Goal: Task Accomplishment & Management: Use online tool/utility

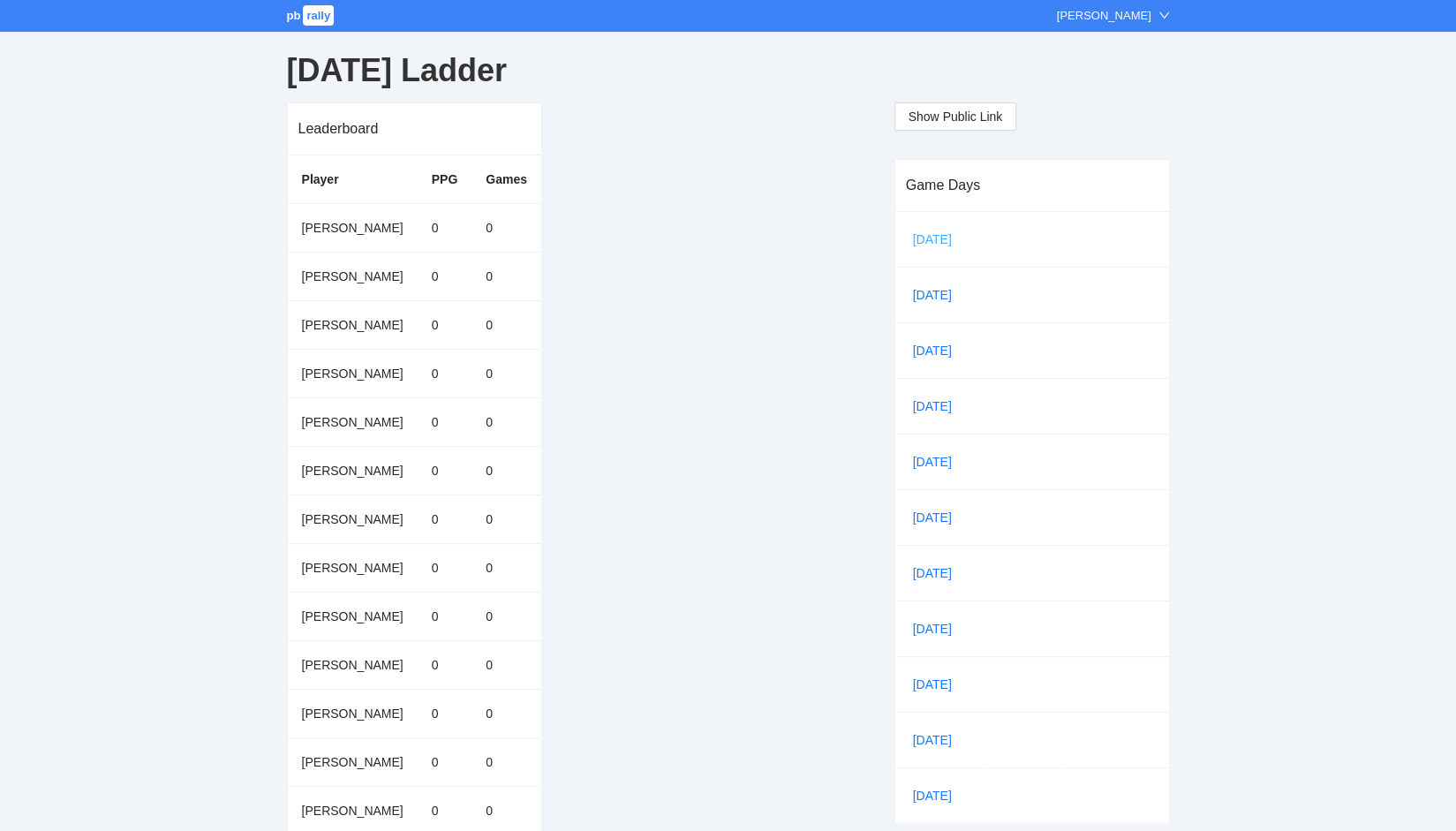
click at [925, 236] on link "[DATE]" at bounding box center [939, 239] width 60 height 26
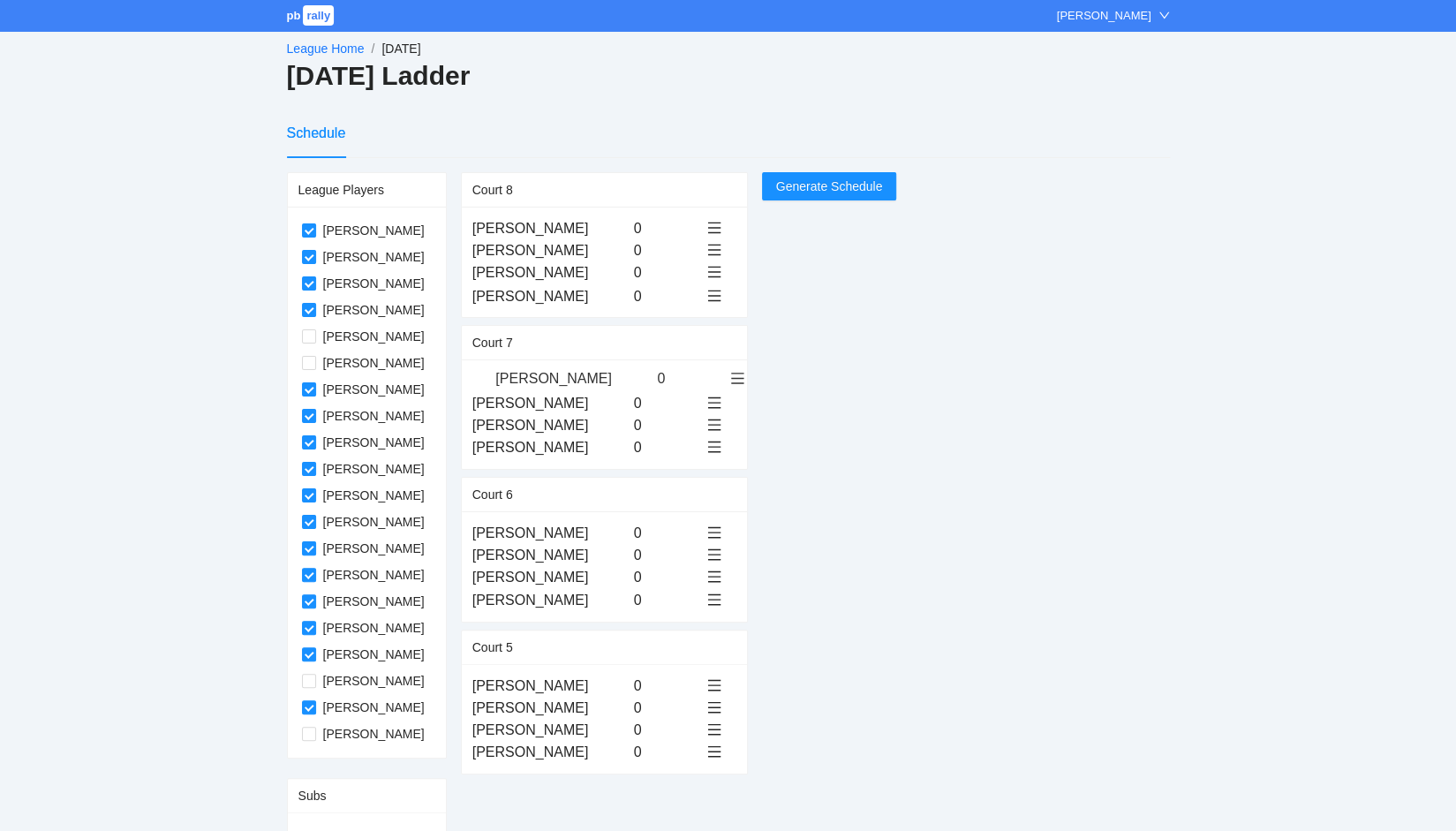
drag, startPoint x: 547, startPoint y: 226, endPoint x: 552, endPoint y: 380, distance: 154.1
drag, startPoint x: 516, startPoint y: 689, endPoint x: 521, endPoint y: 251, distance: 438.0
drag, startPoint x: 531, startPoint y: 729, endPoint x: 532, endPoint y: 275, distance: 454.0
drag, startPoint x: 535, startPoint y: 381, endPoint x: 535, endPoint y: 306, distance: 75.0
drag, startPoint x: 517, startPoint y: 431, endPoint x: 514, endPoint y: 377, distance: 54.1
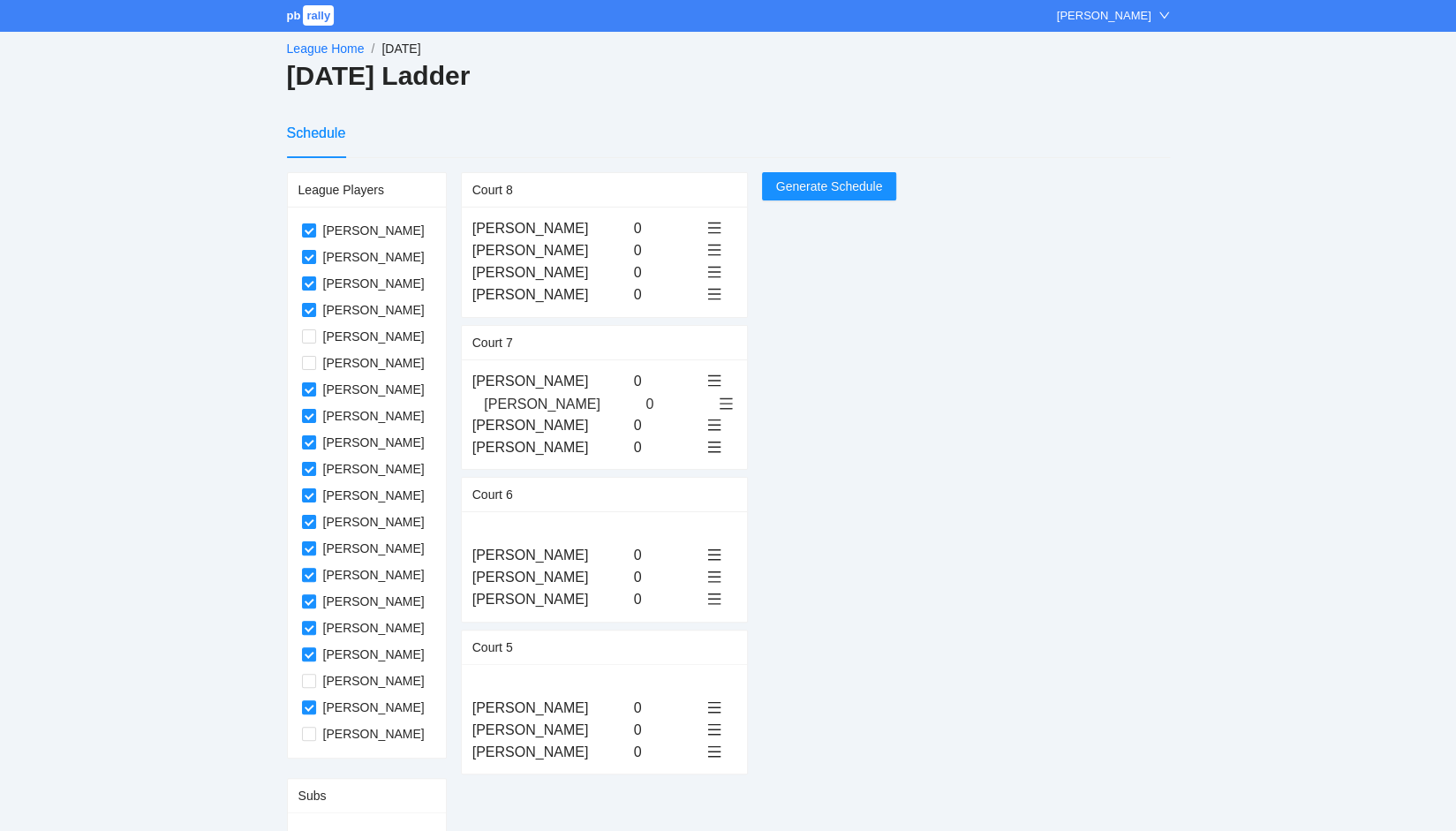
drag, startPoint x: 530, startPoint y: 689, endPoint x: 525, endPoint y: 406, distance: 283.0
drag, startPoint x: 532, startPoint y: 601, endPoint x: 532, endPoint y: 428, distance: 173.0
drag, startPoint x: 522, startPoint y: 732, endPoint x: 521, endPoint y: 450, distance: 282.0
drag, startPoint x: 528, startPoint y: 732, endPoint x: 522, endPoint y: 556, distance: 176.1
drag, startPoint x: 533, startPoint y: 750, endPoint x: 535, endPoint y: 570, distance: 180.0
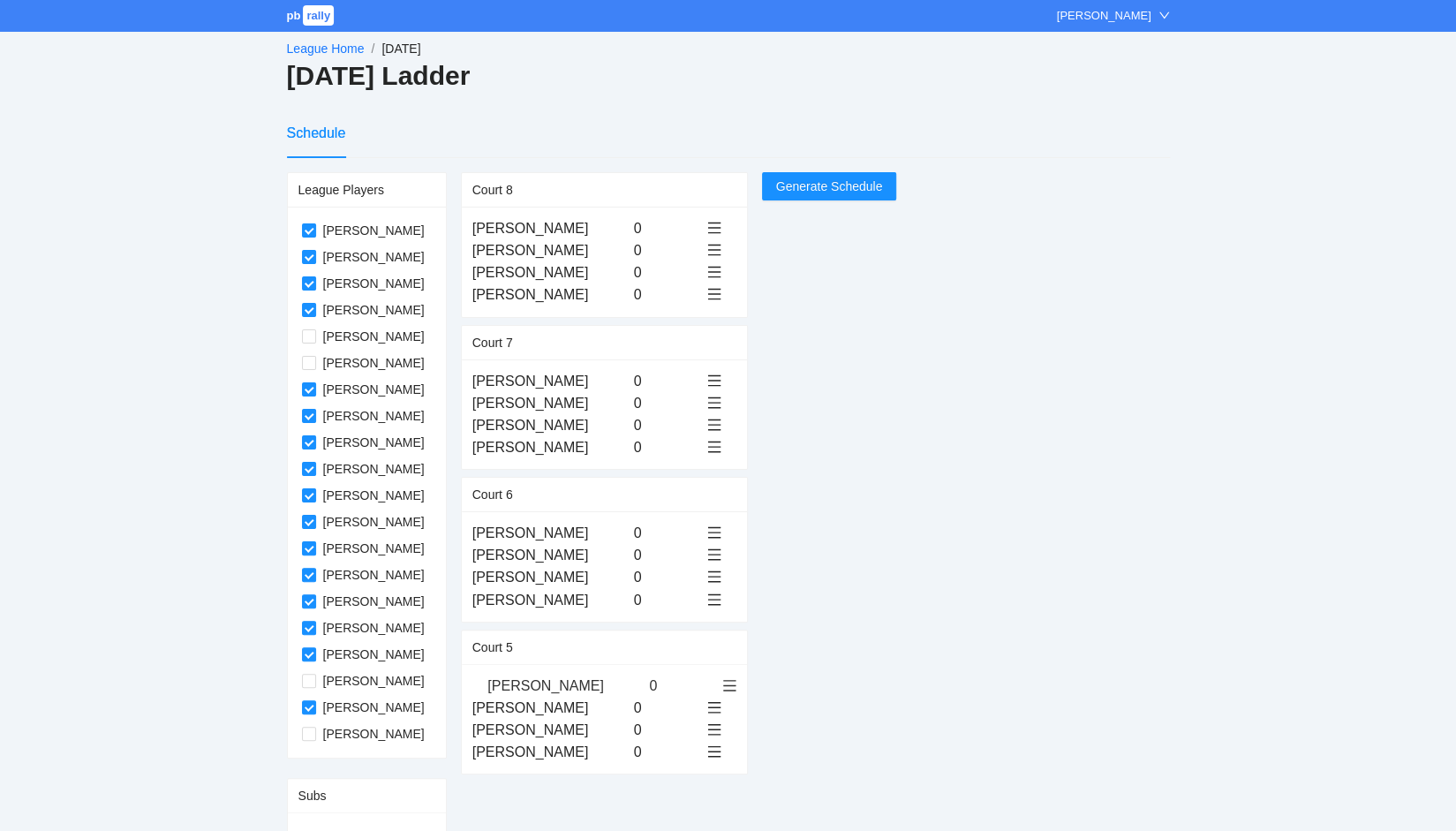
drag, startPoint x: 536, startPoint y: 733, endPoint x: 533, endPoint y: 692, distance: 41.1
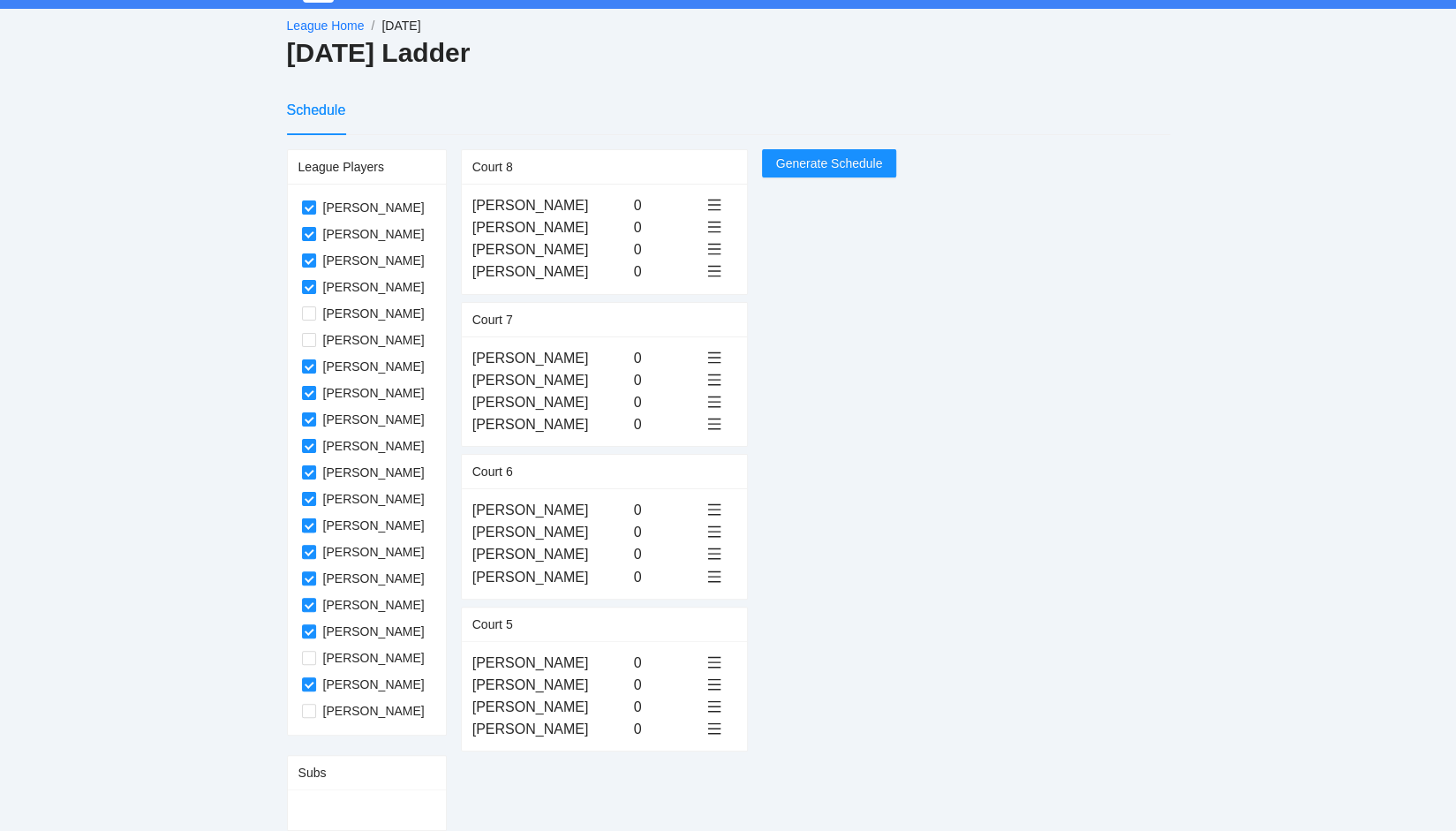
scroll to position [32, 0]
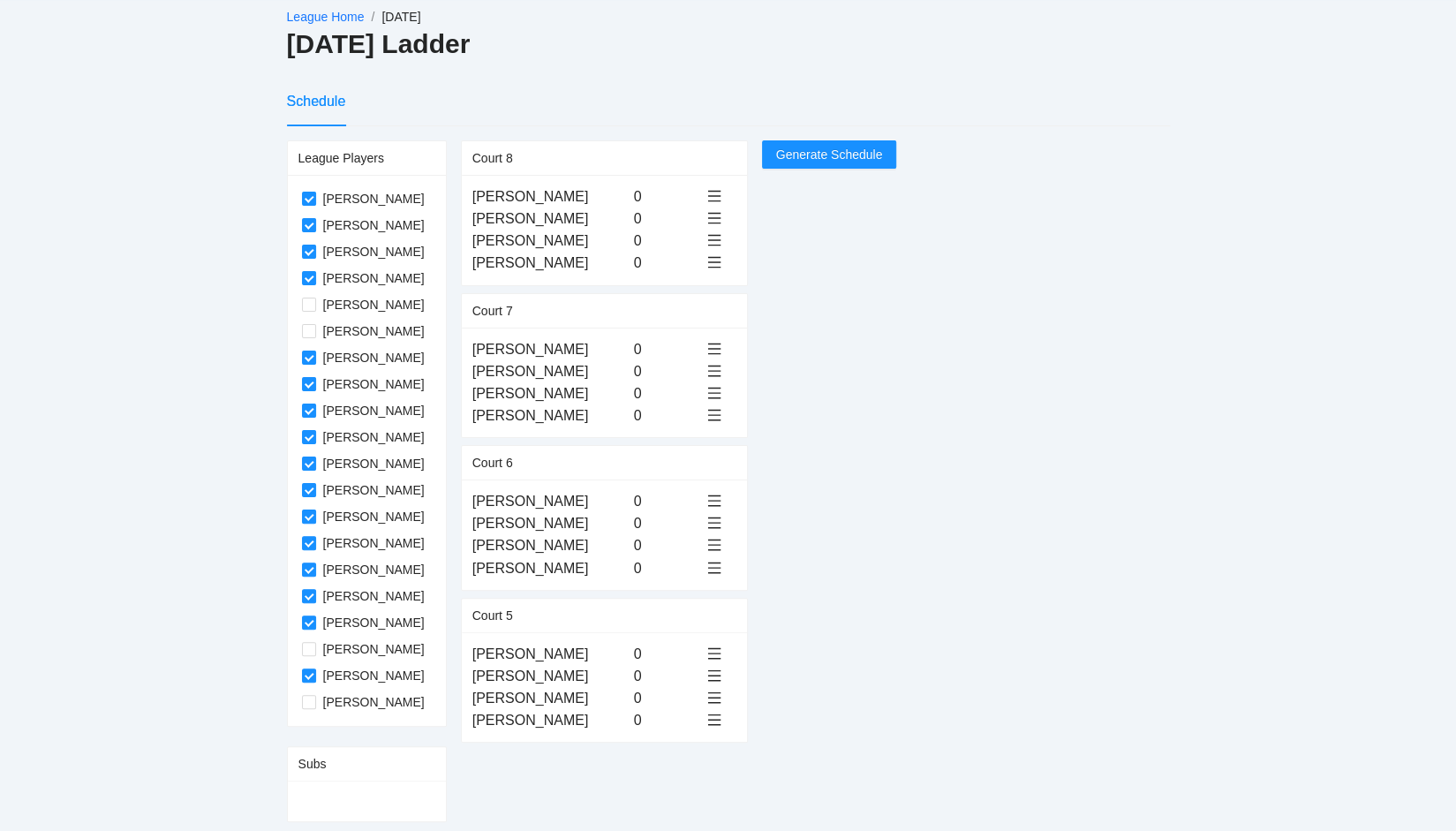
click at [312, 19] on link "League Home" at bounding box center [325, 16] width 77 height 14
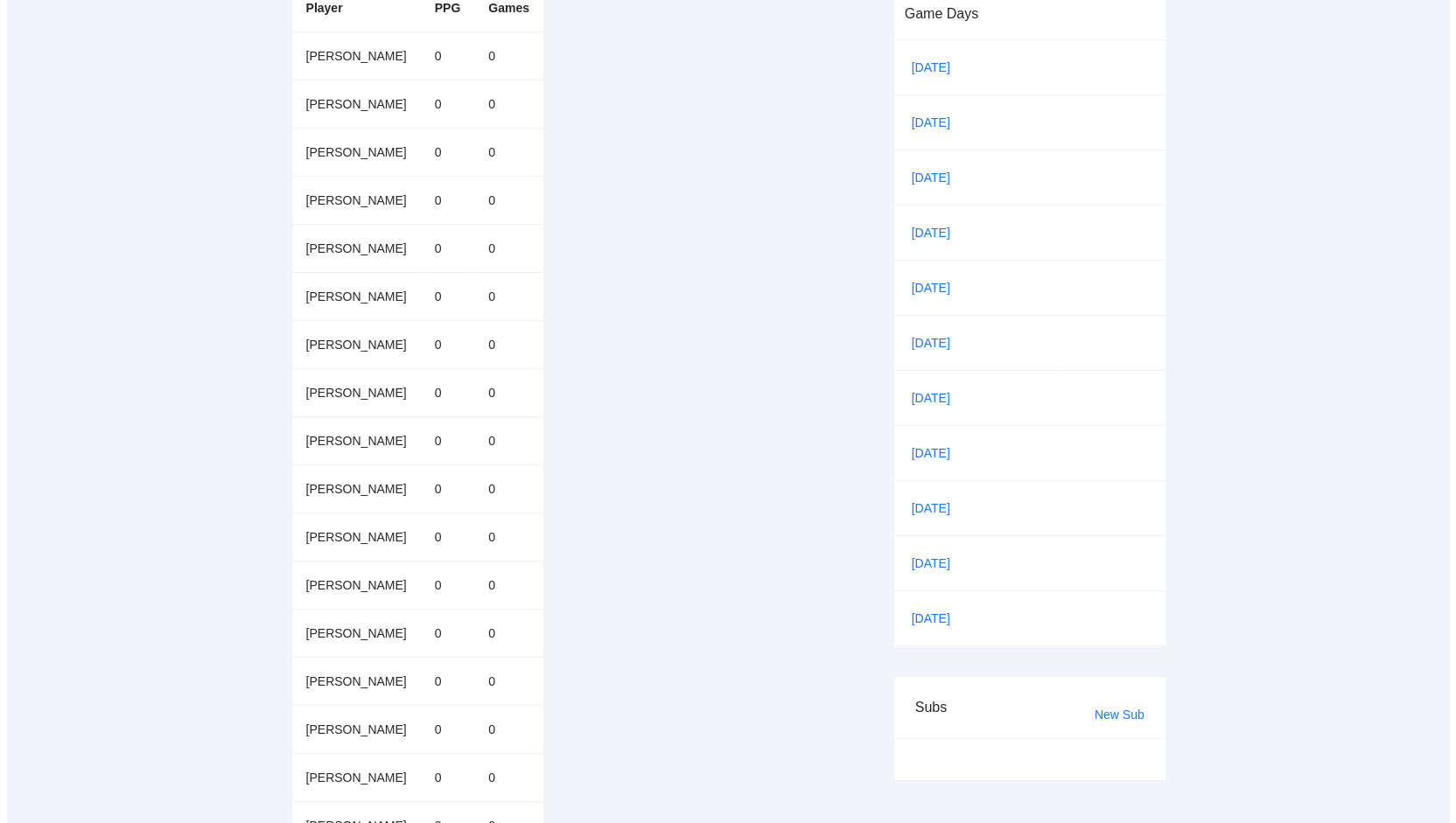
scroll to position [342, 0]
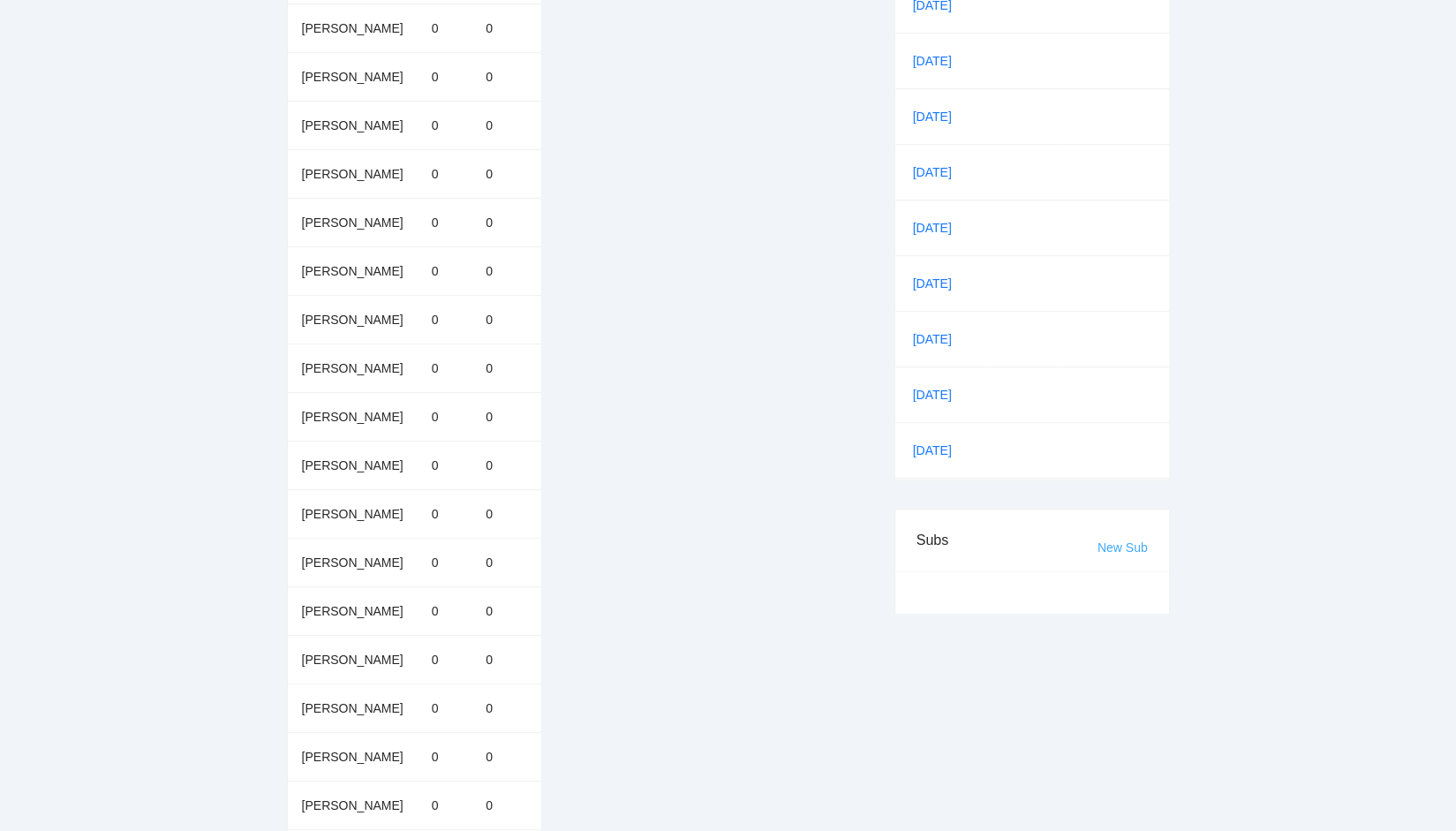
click at [1108, 542] on link "New Sub" at bounding box center [1122, 547] width 50 height 14
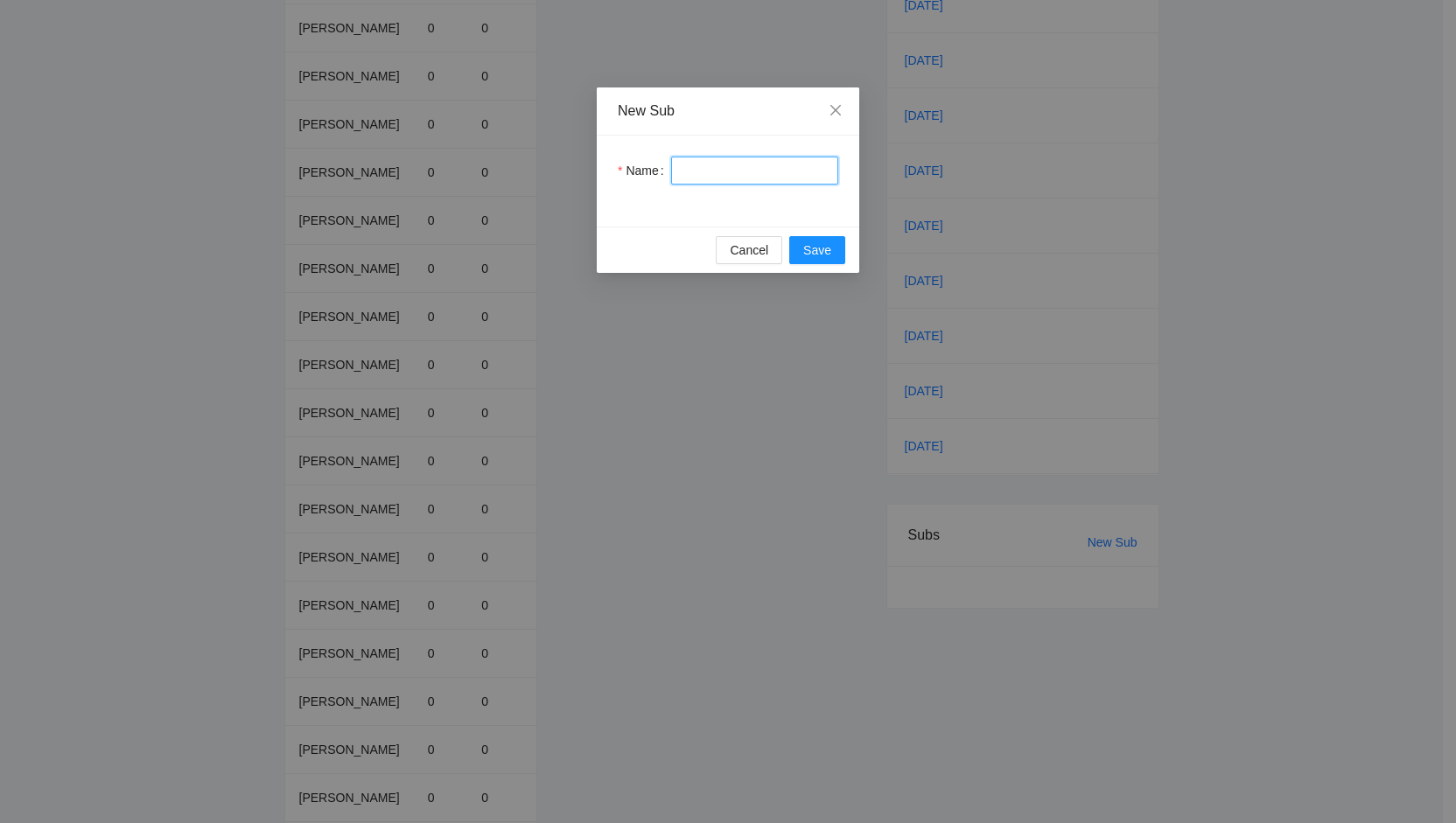
click at [707, 169] on input "Name" at bounding box center [755, 170] width 167 height 28
type input "**********"
click at [811, 250] on span "Save" at bounding box center [817, 249] width 28 height 19
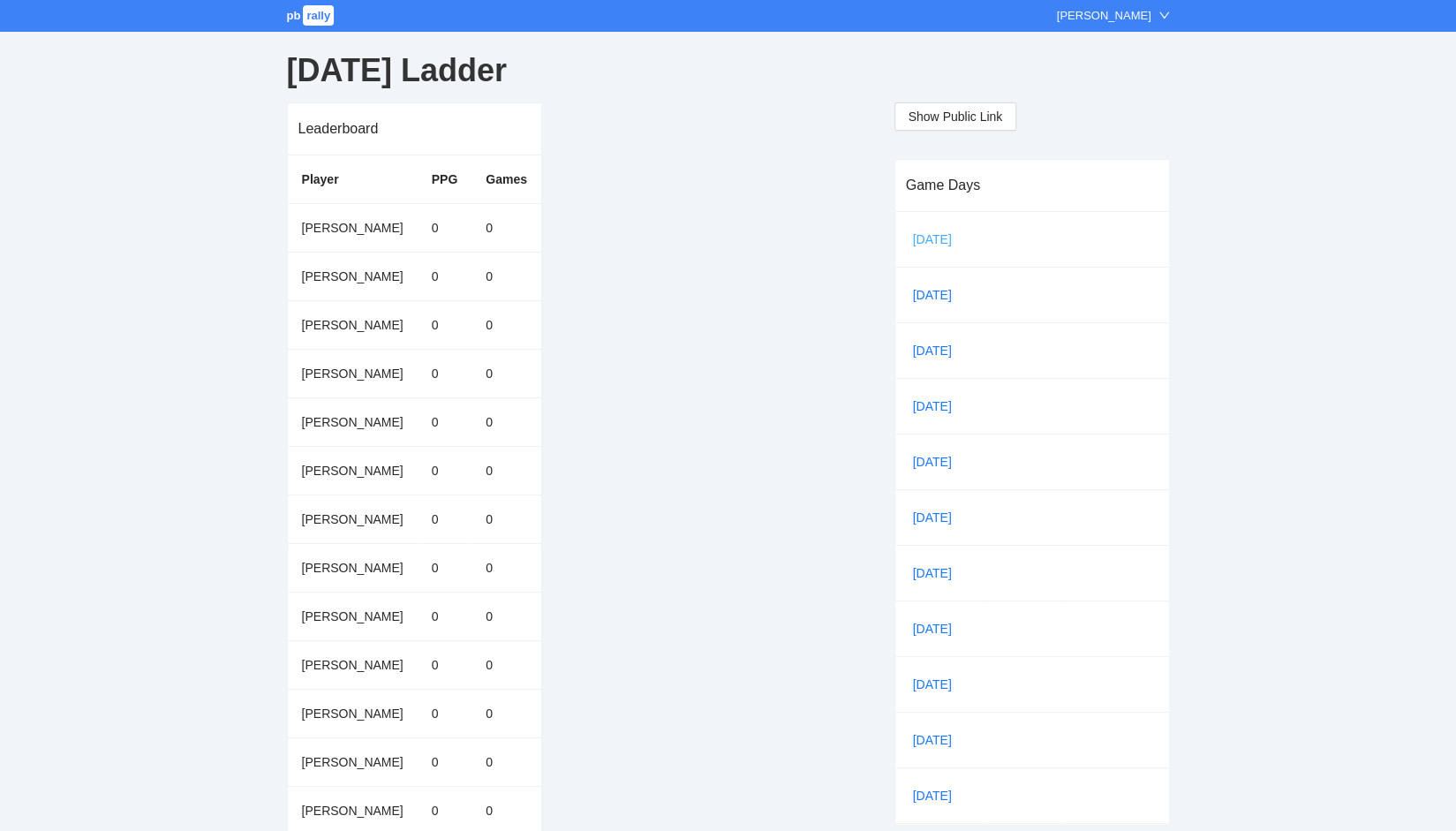
click at [922, 235] on link "[DATE]" at bounding box center [939, 239] width 60 height 26
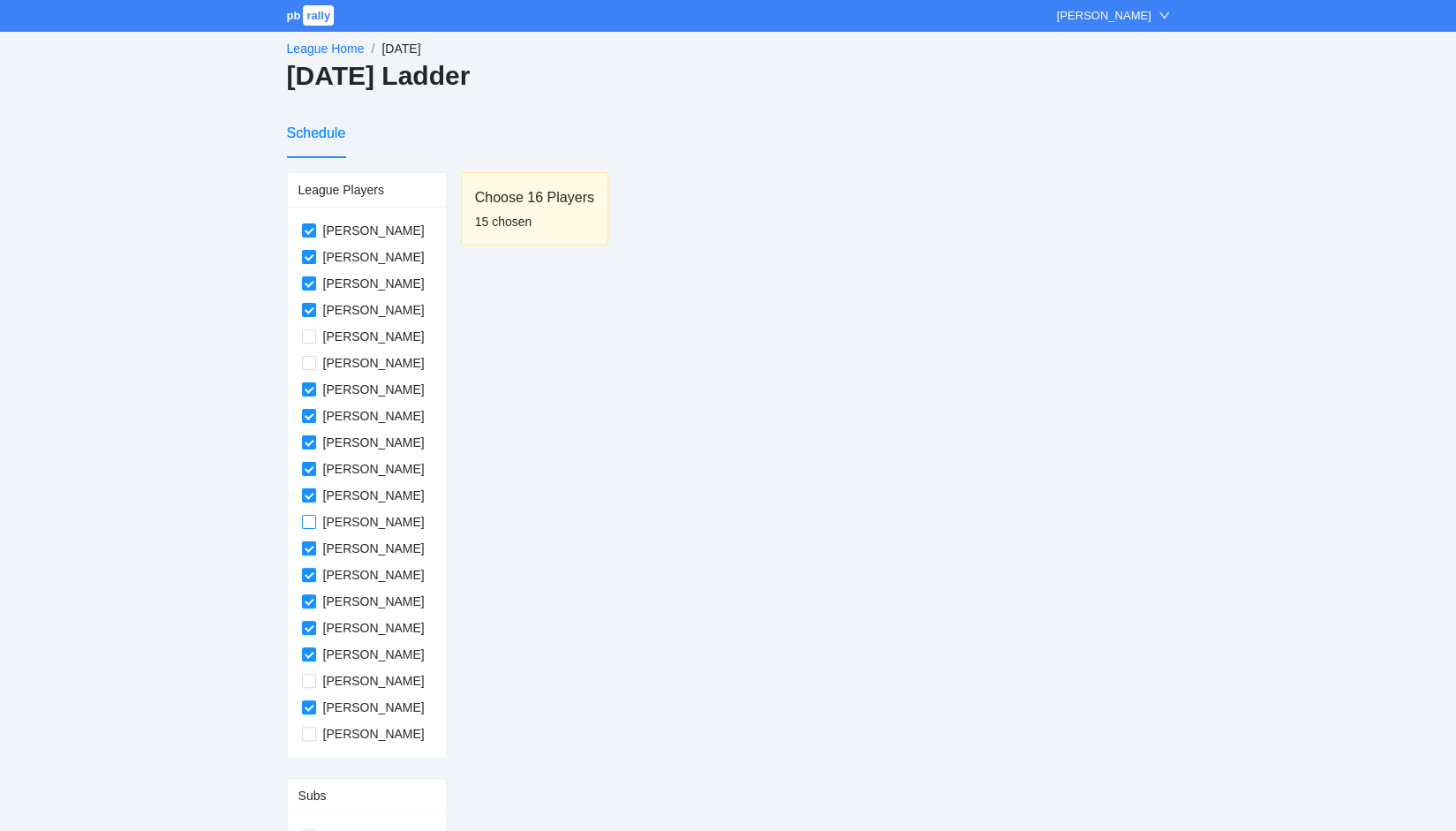
scroll to position [36, 0]
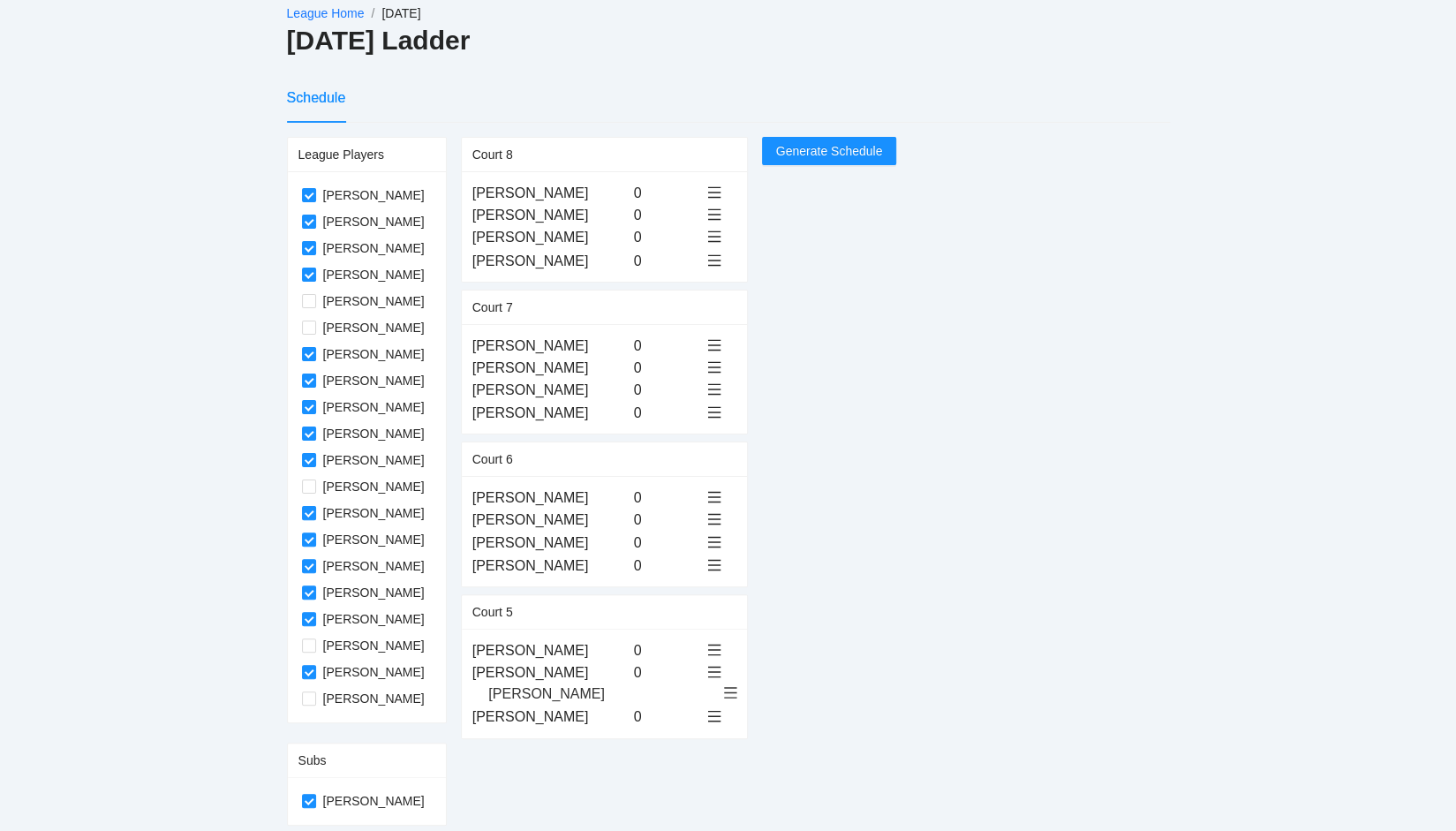
drag, startPoint x: 521, startPoint y: 192, endPoint x: 520, endPoint y: 693, distance: 501.0
drag, startPoint x: 509, startPoint y: 393, endPoint x: 512, endPoint y: 699, distance: 306.0
drag, startPoint x: 514, startPoint y: 720, endPoint x: 516, endPoint y: 577, distance: 143.0
drag, startPoint x: 535, startPoint y: 194, endPoint x: 537, endPoint y: 346, distance: 152.0
drag, startPoint x: 524, startPoint y: 544, endPoint x: 522, endPoint y: 218, distance: 326.0
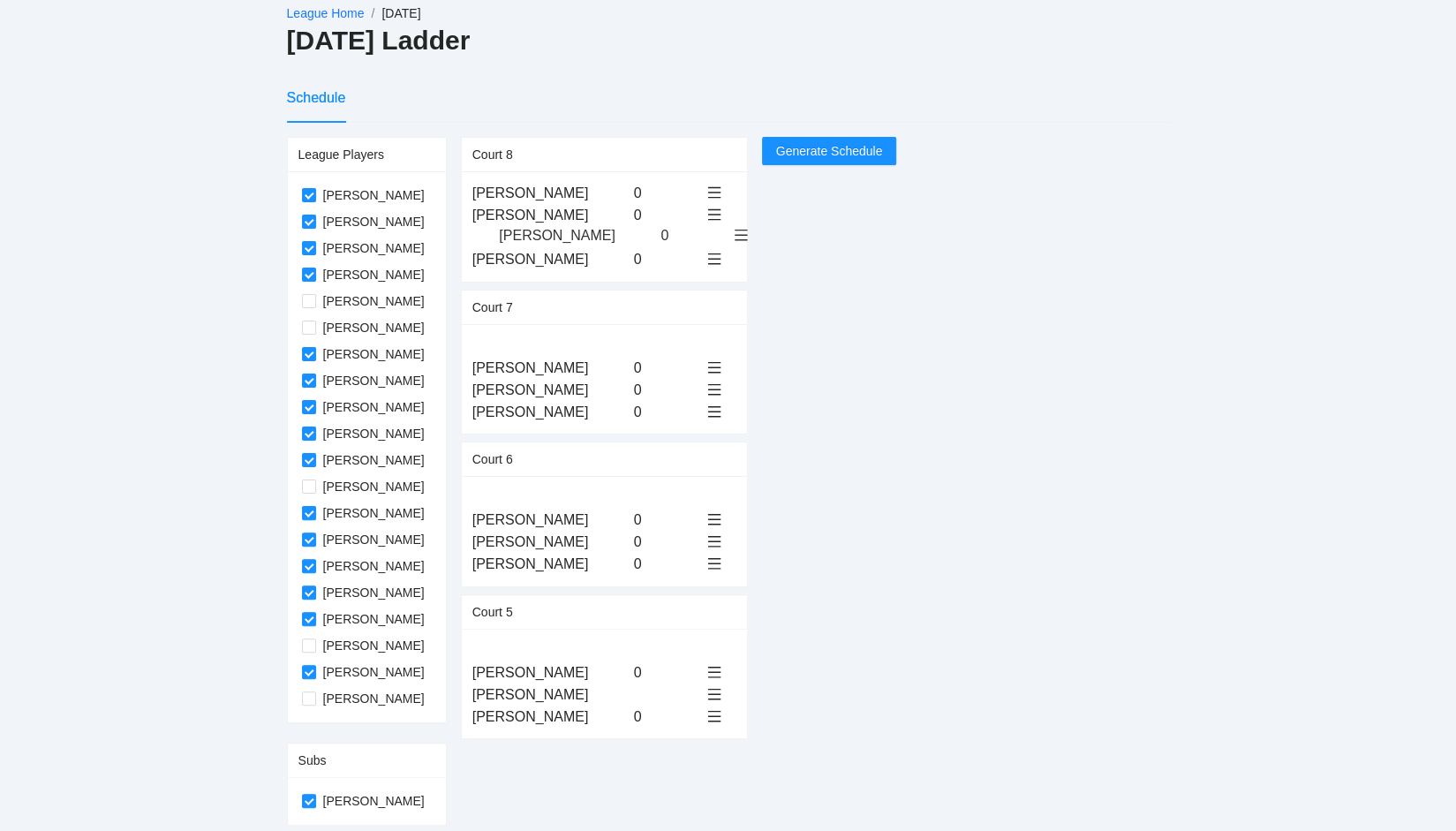
drag, startPoint x: 533, startPoint y: 671, endPoint x: 542, endPoint y: 234, distance: 437.1
drag, startPoint x: 530, startPoint y: 348, endPoint x: 530, endPoint y: 272, distance: 76.0
drag, startPoint x: 518, startPoint y: 390, endPoint x: 519, endPoint y: 343, distance: 47.0
drag, startPoint x: 503, startPoint y: 545, endPoint x: 504, endPoint y: 368, distance: 177.0
drag, startPoint x: 500, startPoint y: 546, endPoint x: 498, endPoint y: 392, distance: 154.0
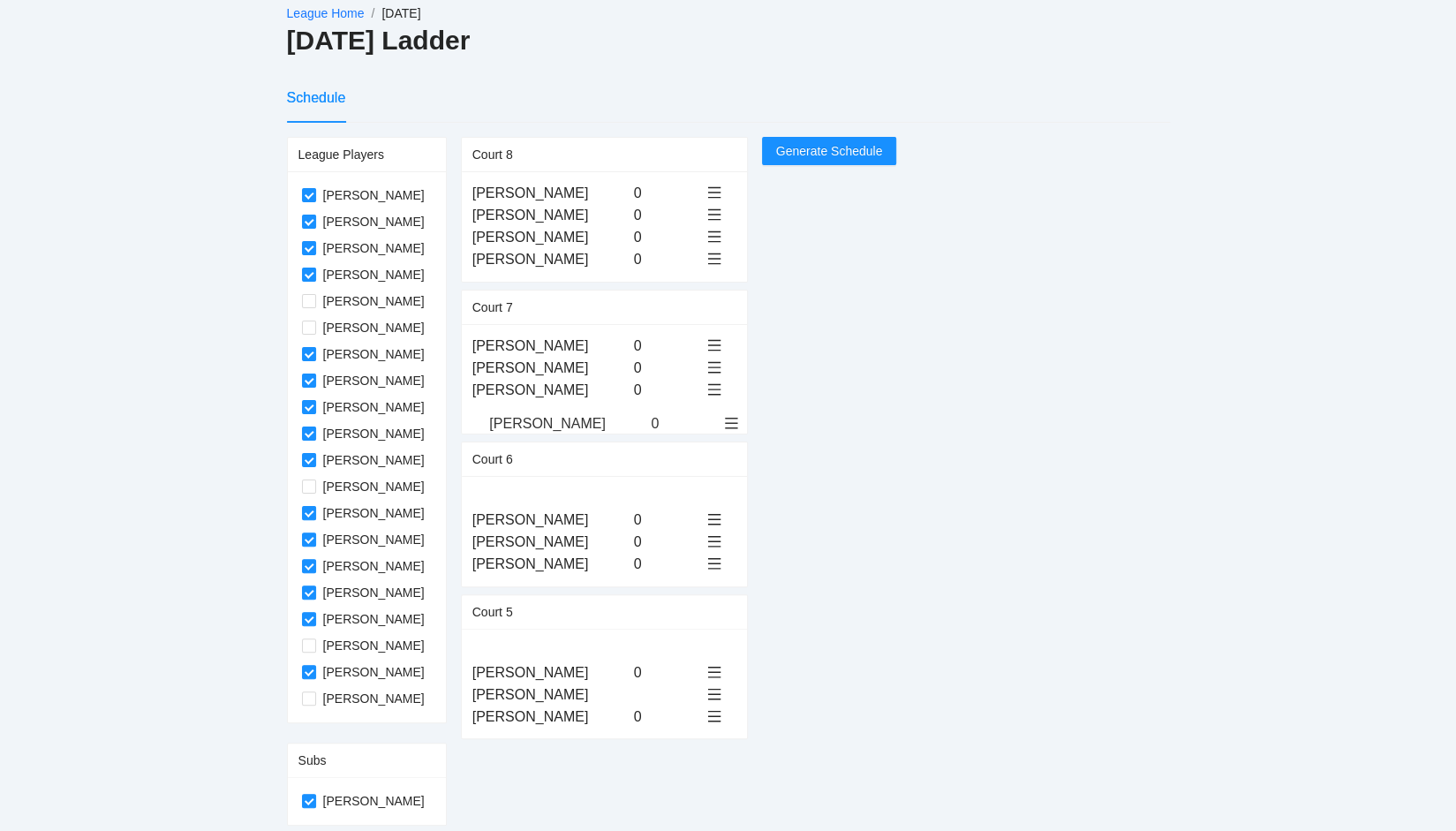
drag, startPoint x: 507, startPoint y: 673, endPoint x: 507, endPoint y: 427, distance: 246.0
drag, startPoint x: 513, startPoint y: 651, endPoint x: 509, endPoint y: 518, distance: 133.1
drag, startPoint x: 514, startPoint y: 675, endPoint x: 512, endPoint y: 542, distance: 133.0
drag, startPoint x: 524, startPoint y: 670, endPoint x: 522, endPoint y: 649, distance: 21.1
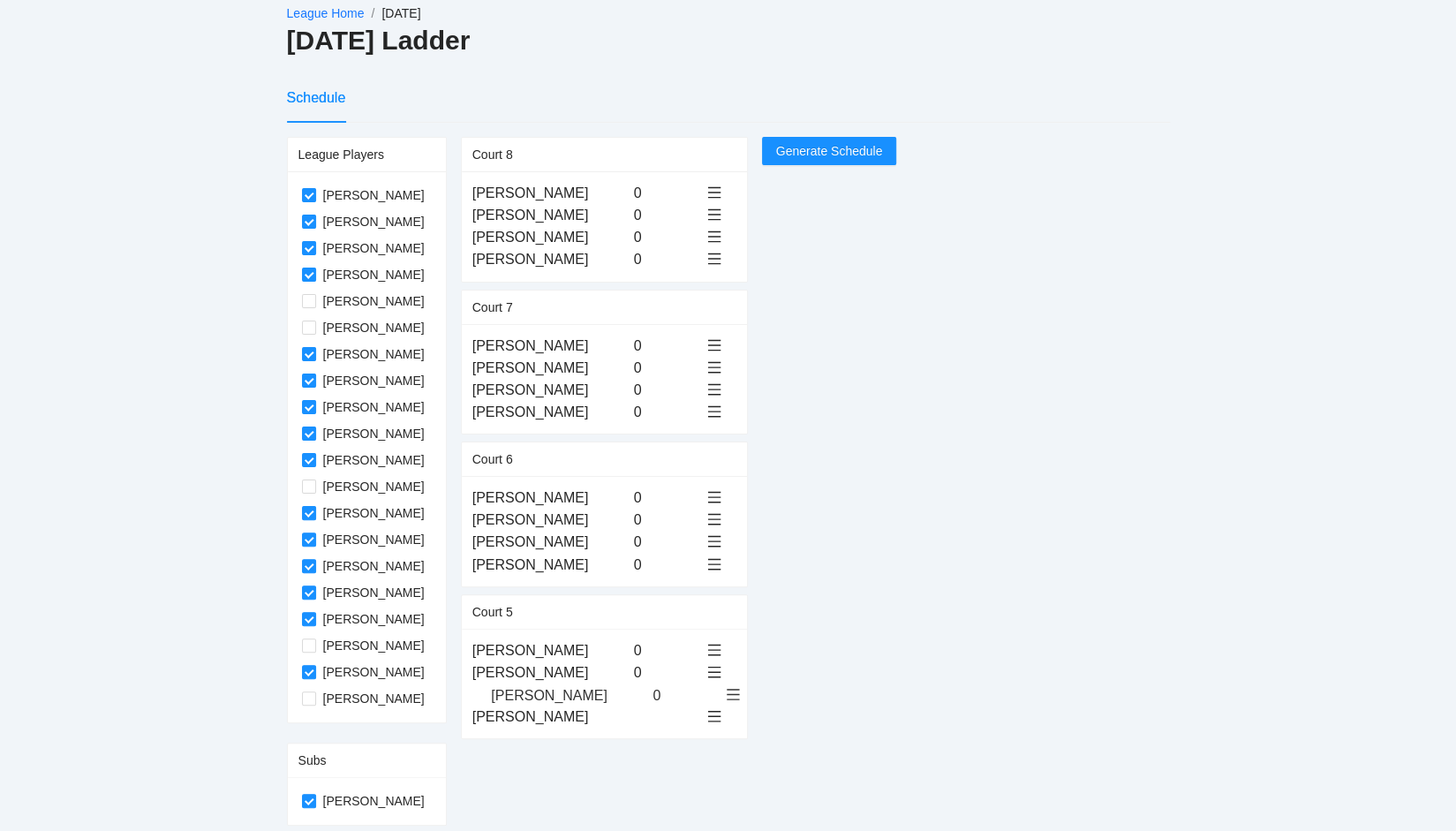
drag, startPoint x: 526, startPoint y: 714, endPoint x: 527, endPoint y: 696, distance: 18.0
click at [833, 153] on span "Generate Schedule" at bounding box center [829, 151] width 107 height 19
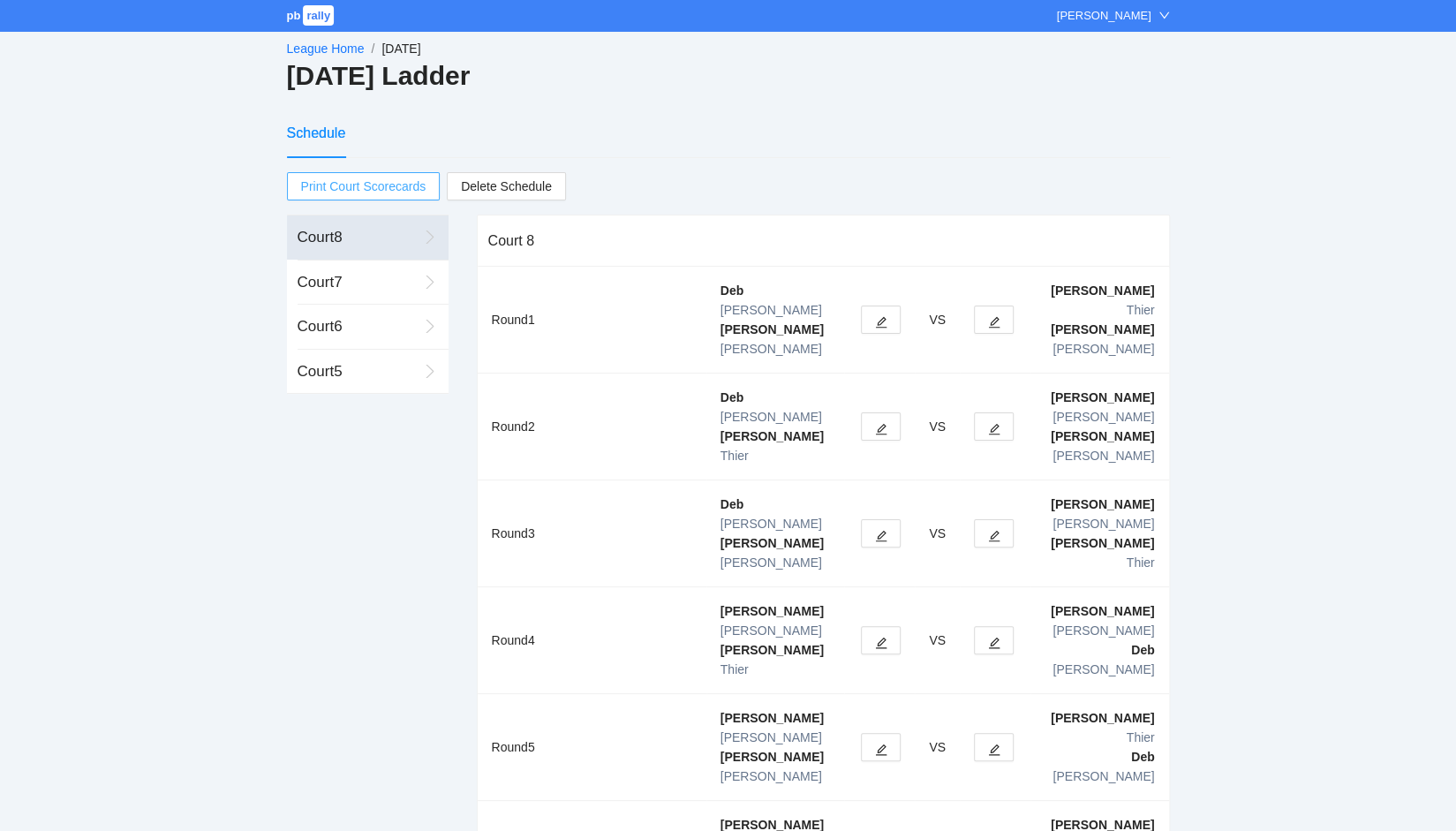
click at [371, 183] on span "Print Court Scorecards" at bounding box center [364, 186] width 126 height 26
